Goal: Task Accomplishment & Management: Use online tool/utility

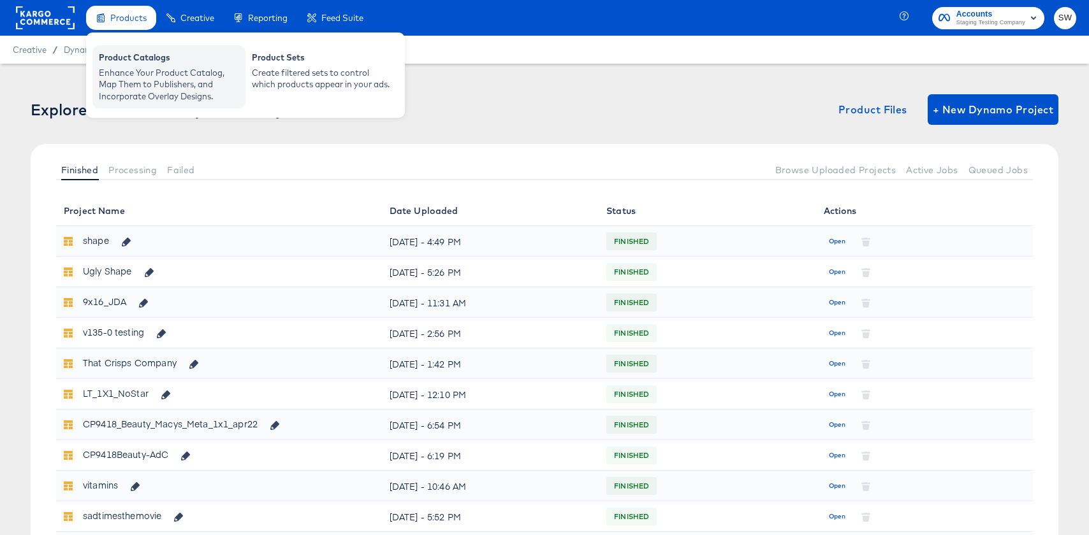
click at [154, 70] on div "Enhance Your Product Catalog, Map Them to Publishers, and Incorporate Overlay D…" at bounding box center [169, 85] width 140 height 36
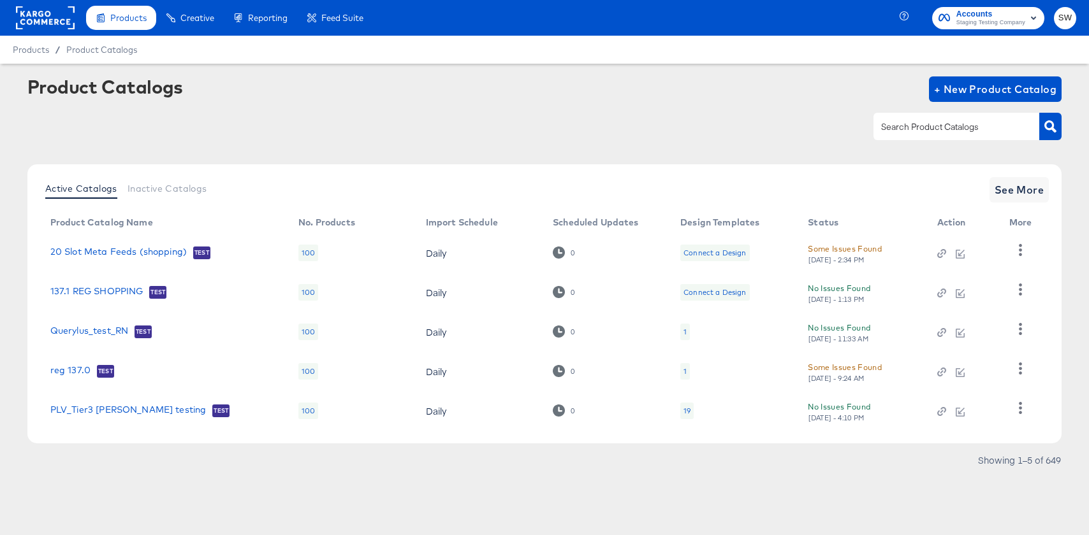
click at [570, 93] on div "Product Catalogs + New Product Catalog" at bounding box center [544, 88] width 1035 height 25
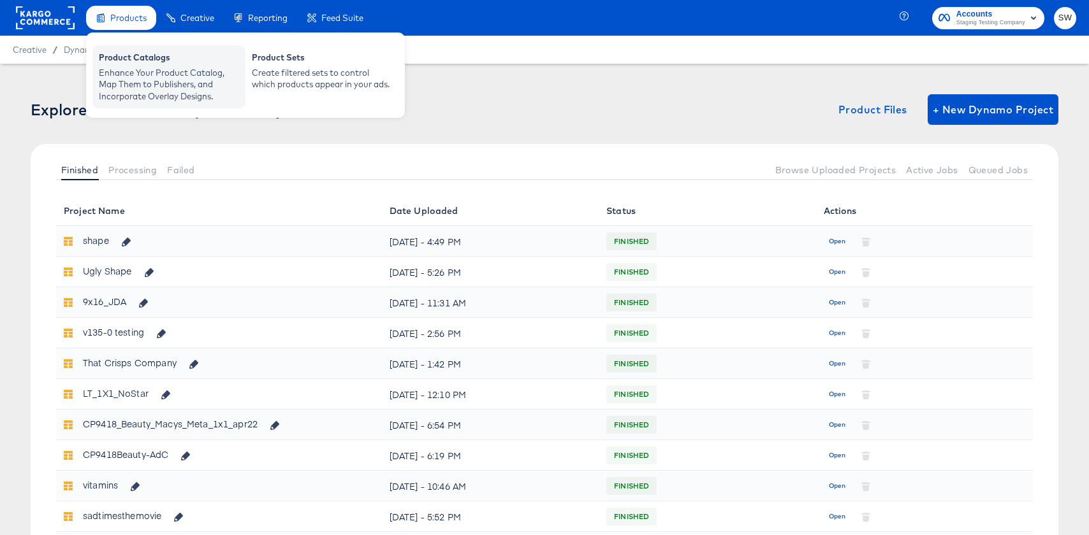
click at [151, 82] on div "Enhance Your Product Catalog, Map Them to Publishers, and Incorporate Overlay D…" at bounding box center [169, 85] width 140 height 36
